Goal: Navigation & Orientation: Find specific page/section

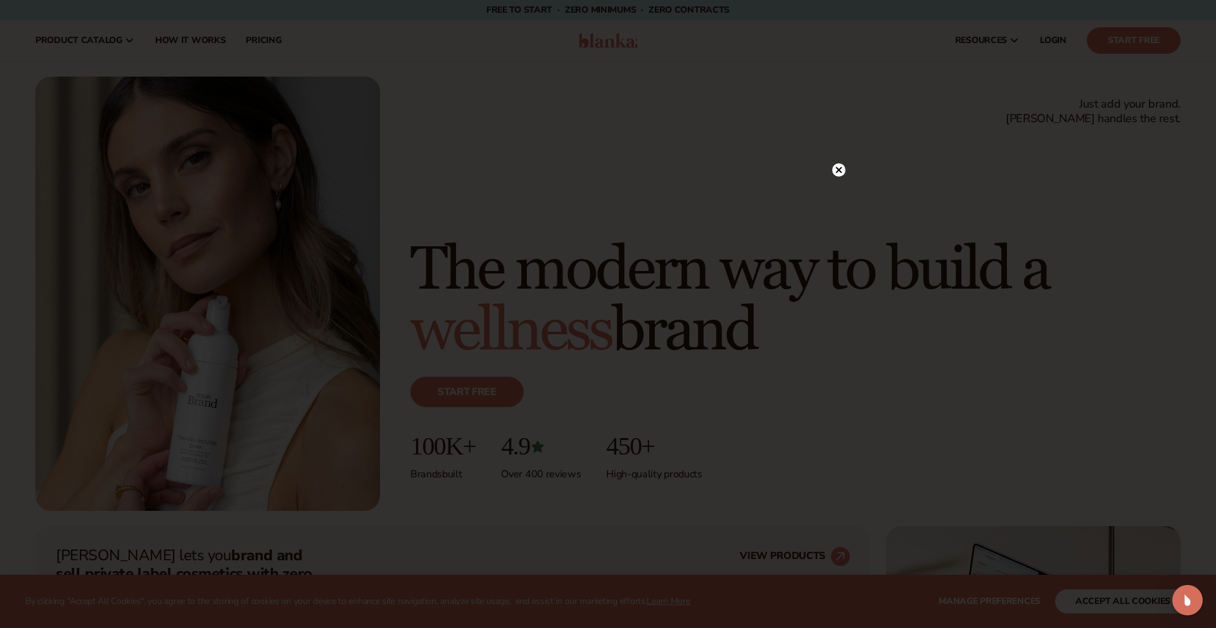
click at [840, 174] on circle at bounding box center [838, 169] width 13 height 13
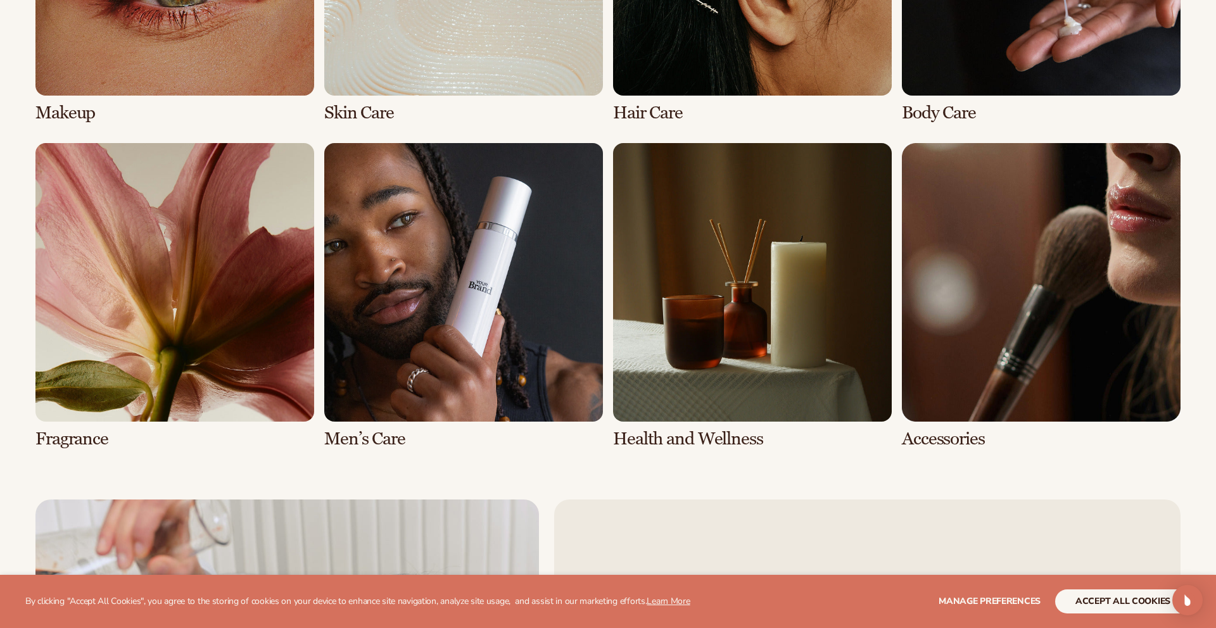
scroll to position [2853, 0]
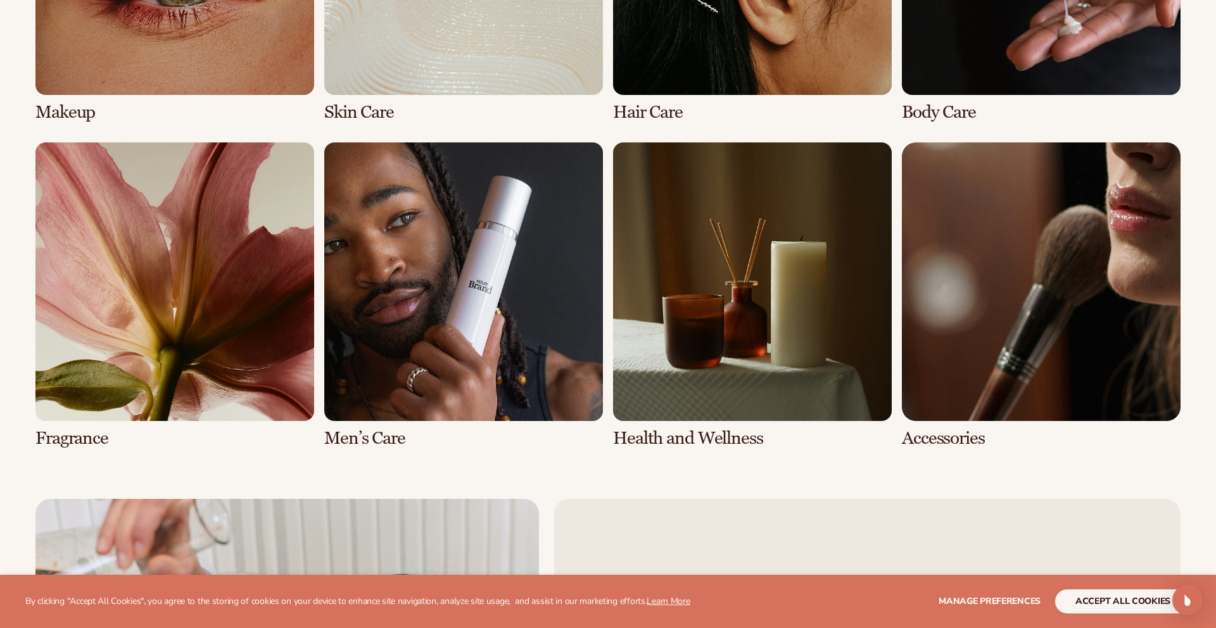
click at [720, 304] on link "7 / 8" at bounding box center [752, 296] width 279 height 306
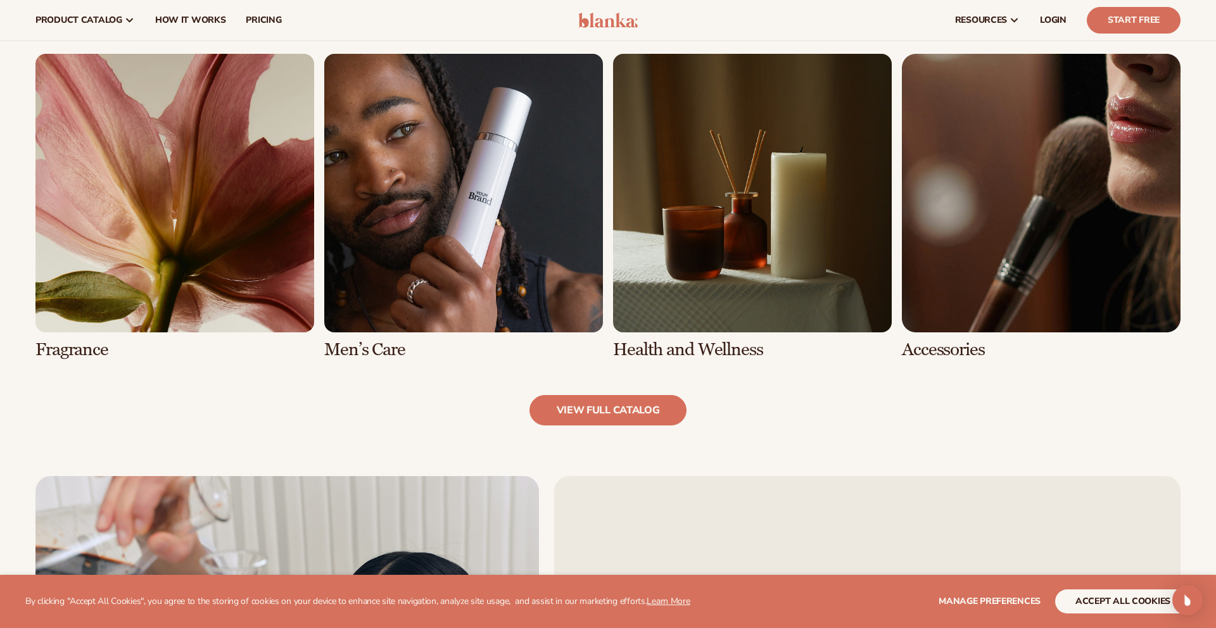
scroll to position [1210, 0]
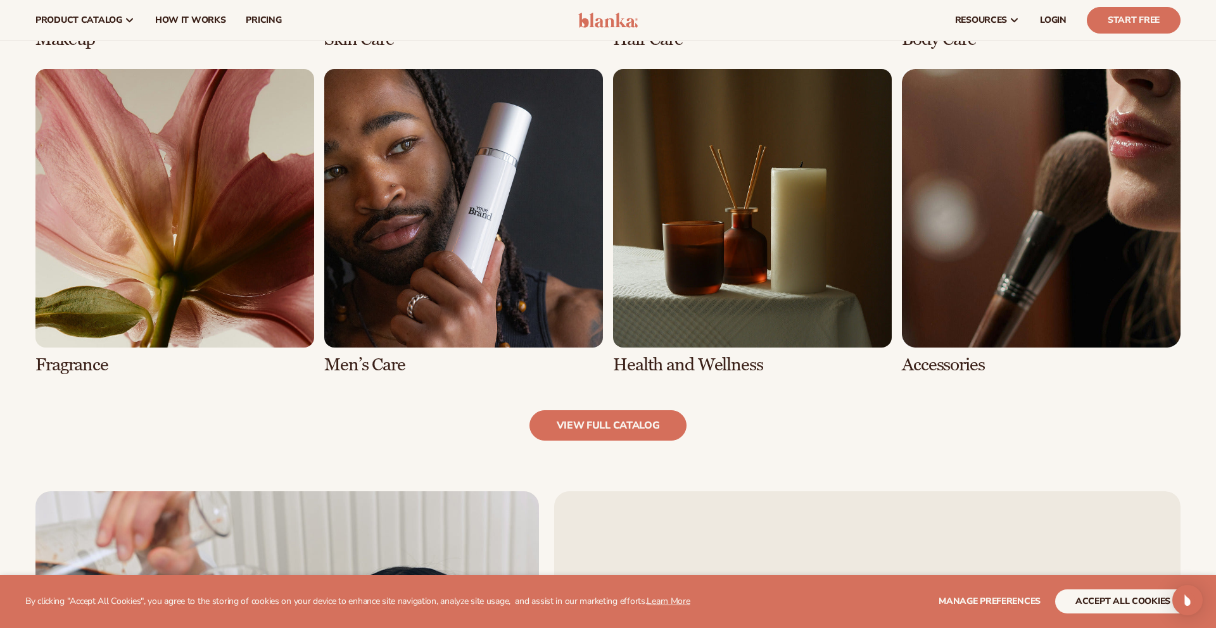
click at [1002, 303] on link "8 / 8" at bounding box center [1041, 222] width 279 height 306
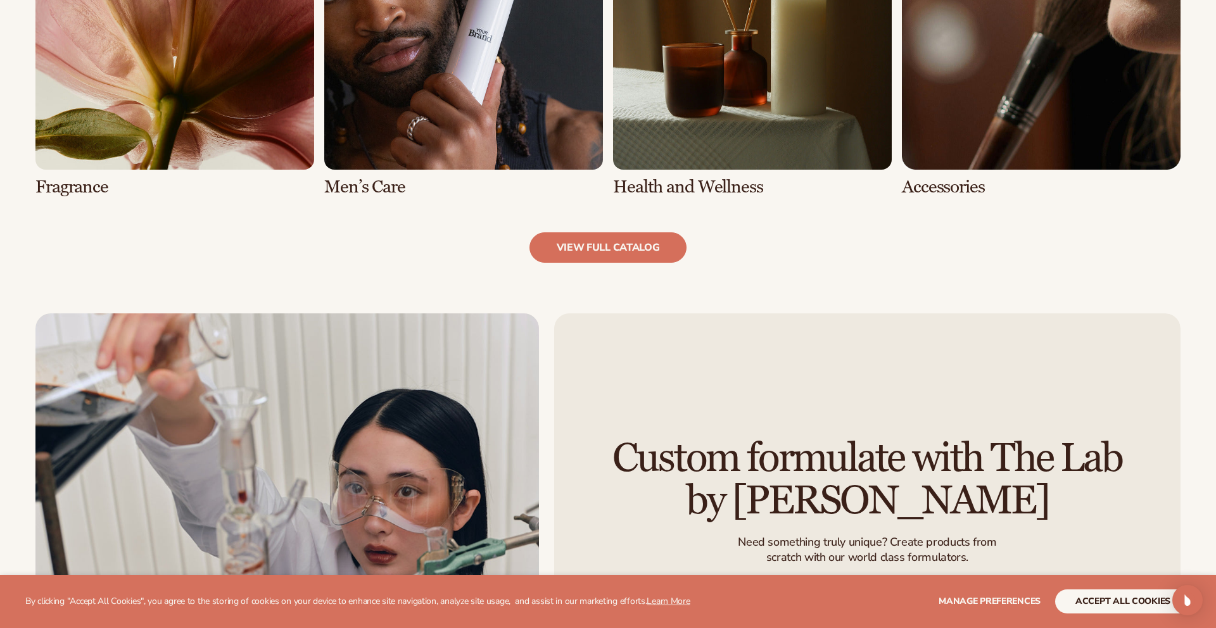
scroll to position [1426, 0]
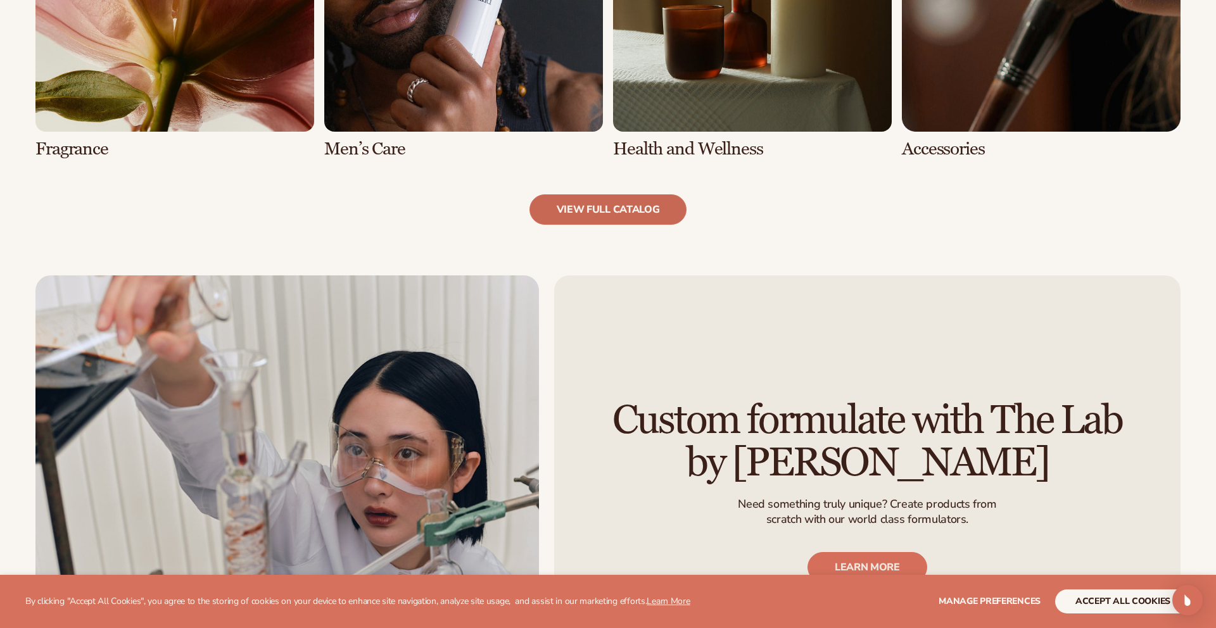
click at [595, 207] on link "view full catalog" at bounding box center [609, 209] width 158 height 30
